Goal: Transaction & Acquisition: Purchase product/service

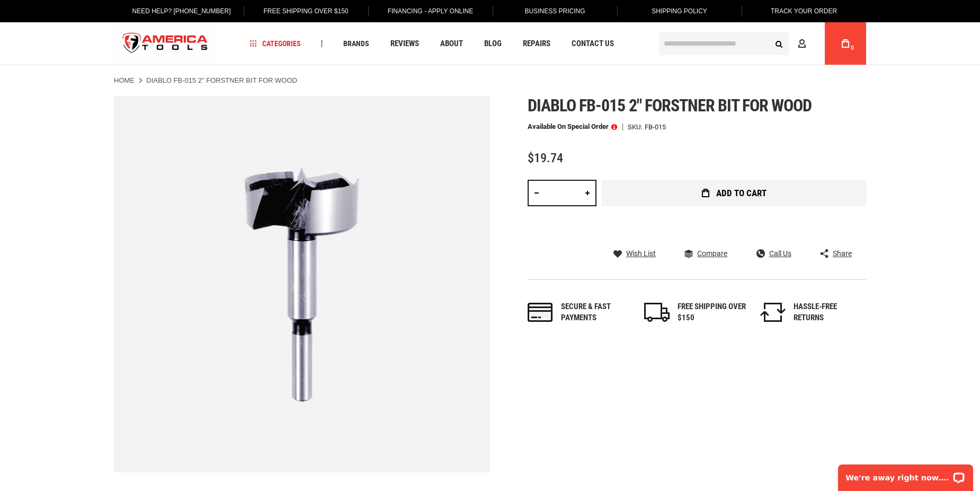
click at [699, 195] on button "Add to Cart" at bounding box center [734, 193] width 264 height 26
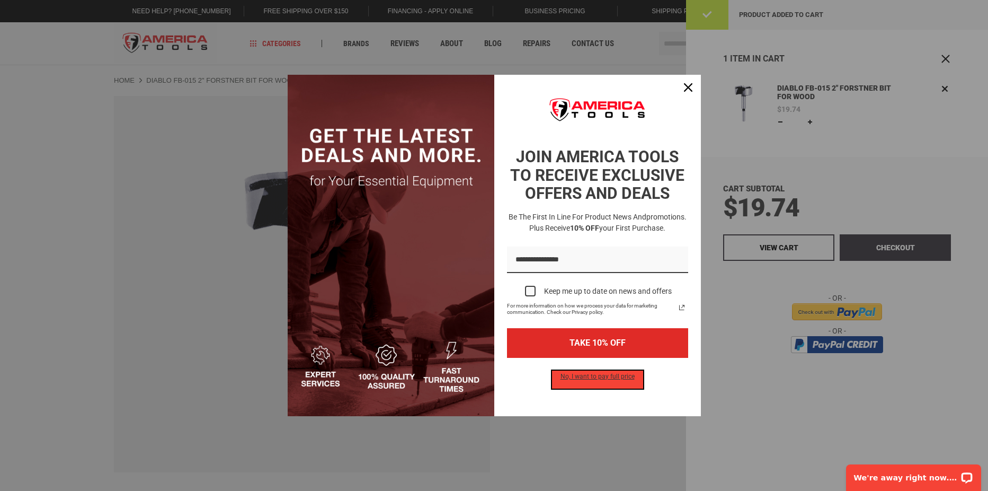
click at [595, 377] on button "No, I want to pay full price" at bounding box center [597, 379] width 91 height 18
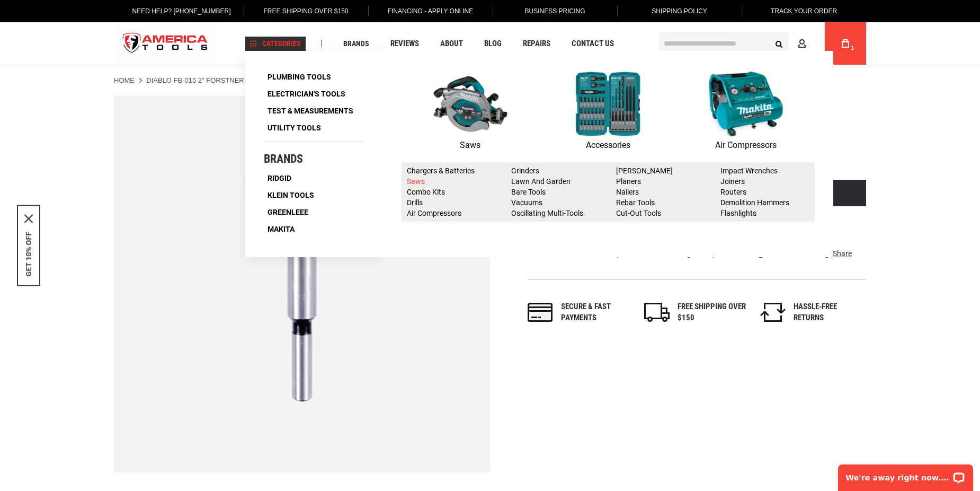
click at [413, 183] on link "Saws" at bounding box center [416, 181] width 18 height 8
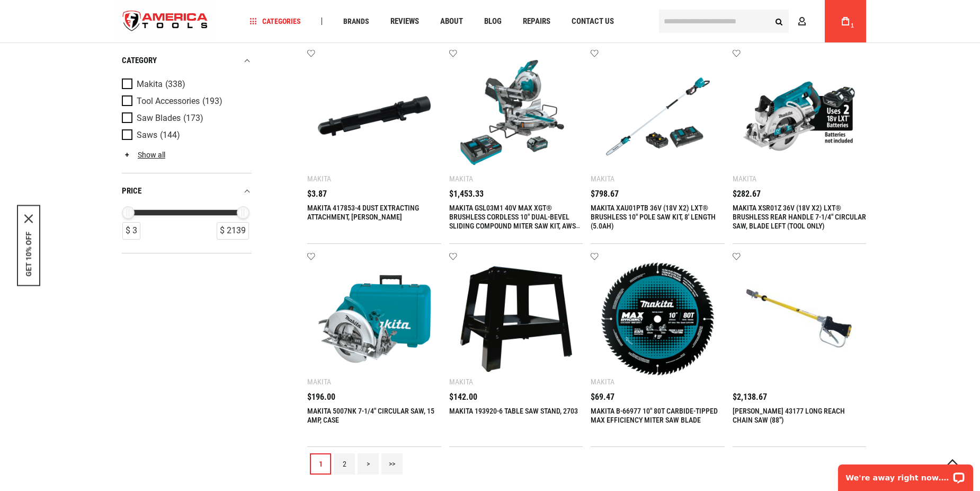
scroll to position [1060, 0]
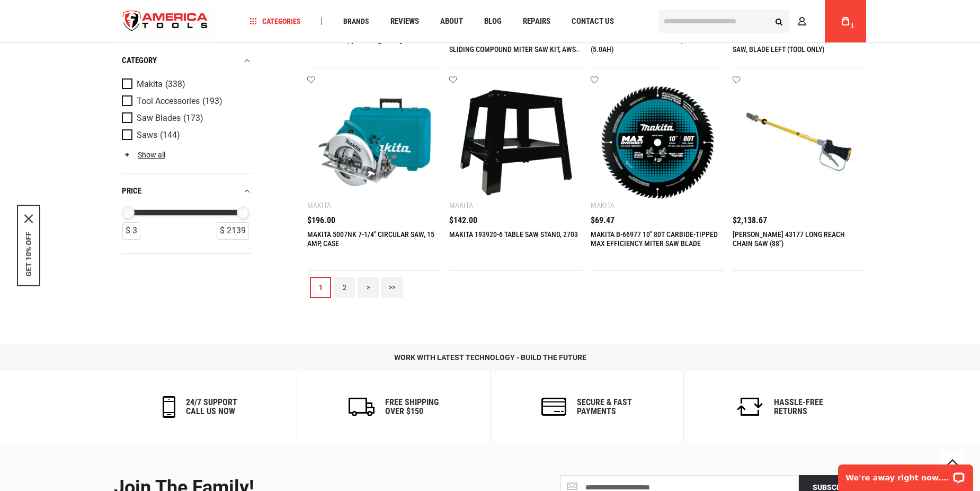
click at [344, 288] on link "2" at bounding box center [344, 287] width 21 height 21
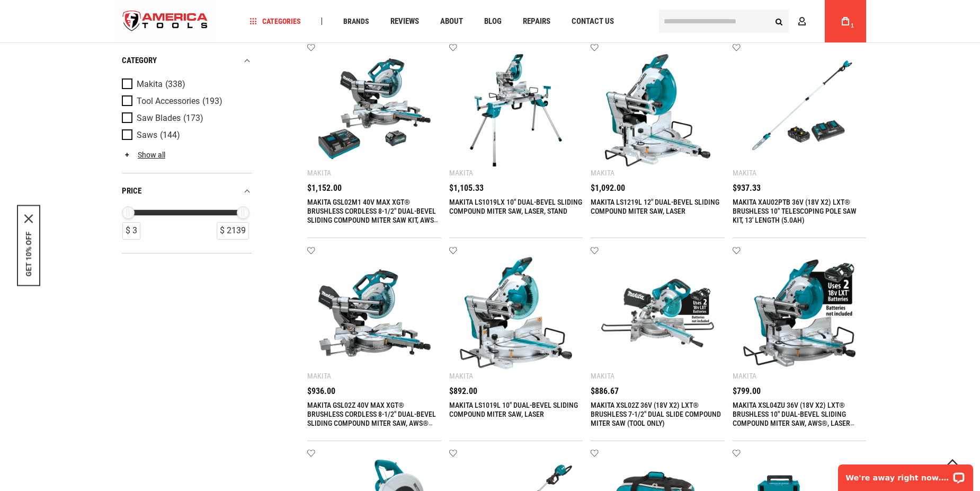
scroll to position [530, 0]
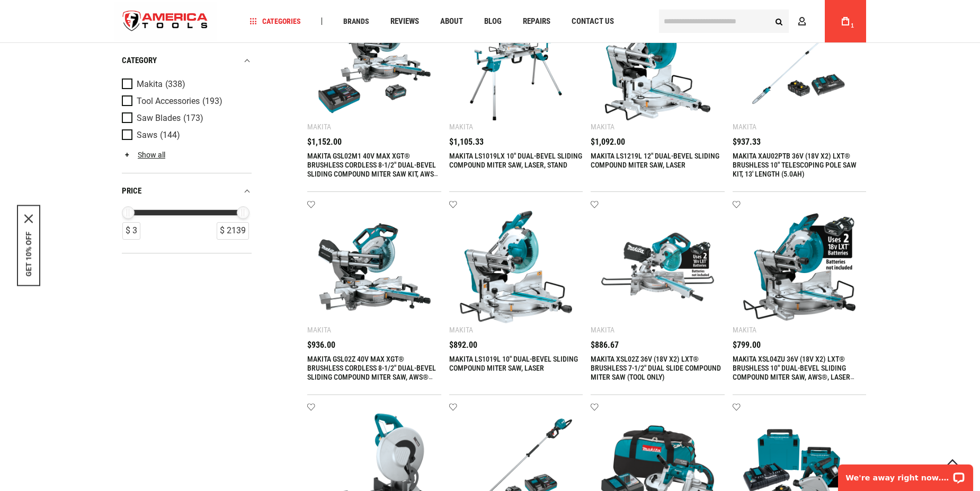
click at [504, 297] on img at bounding box center [516, 266] width 113 height 113
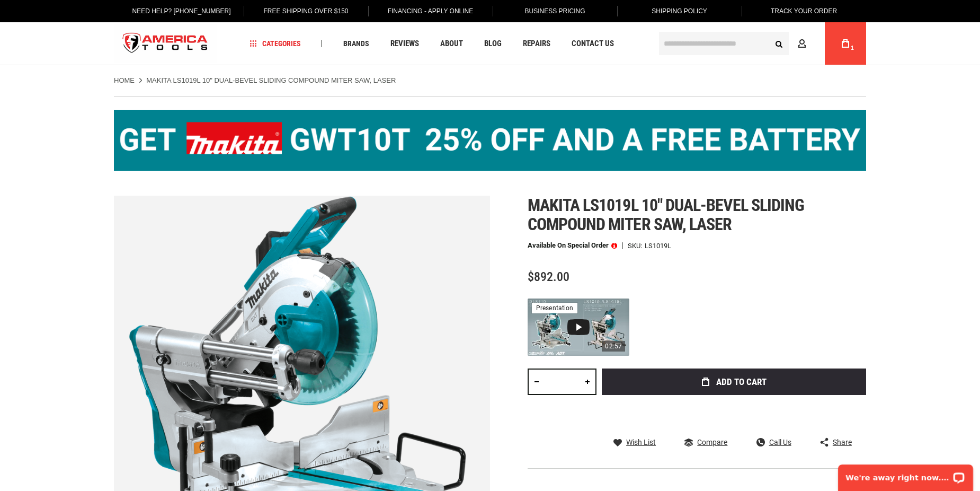
click at [579, 327] on div "Video 1: Makita DSL110 / LS1019 Compound Miter Saw" at bounding box center [579, 327] width 22 height 16
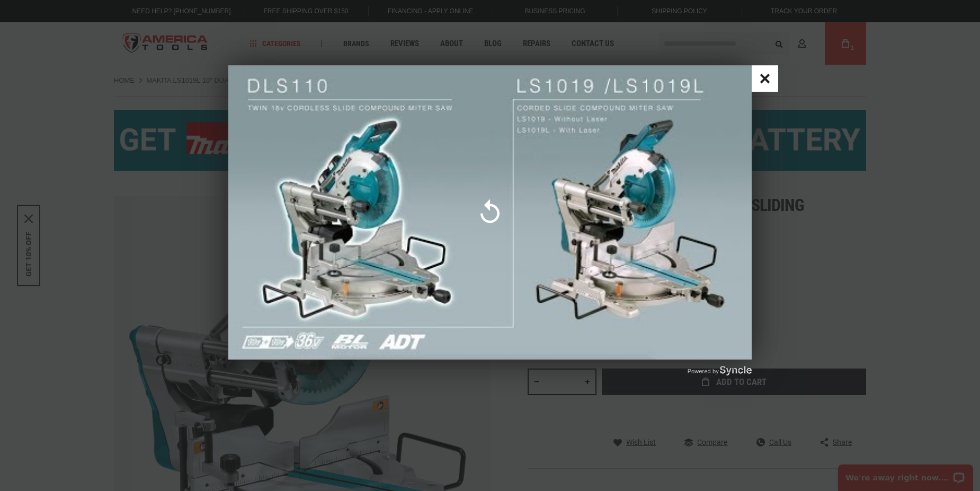
click at [612, 199] on div "Popup with video player" at bounding box center [490, 212] width 524 height 295
